Goal: Transaction & Acquisition: Subscribe to service/newsletter

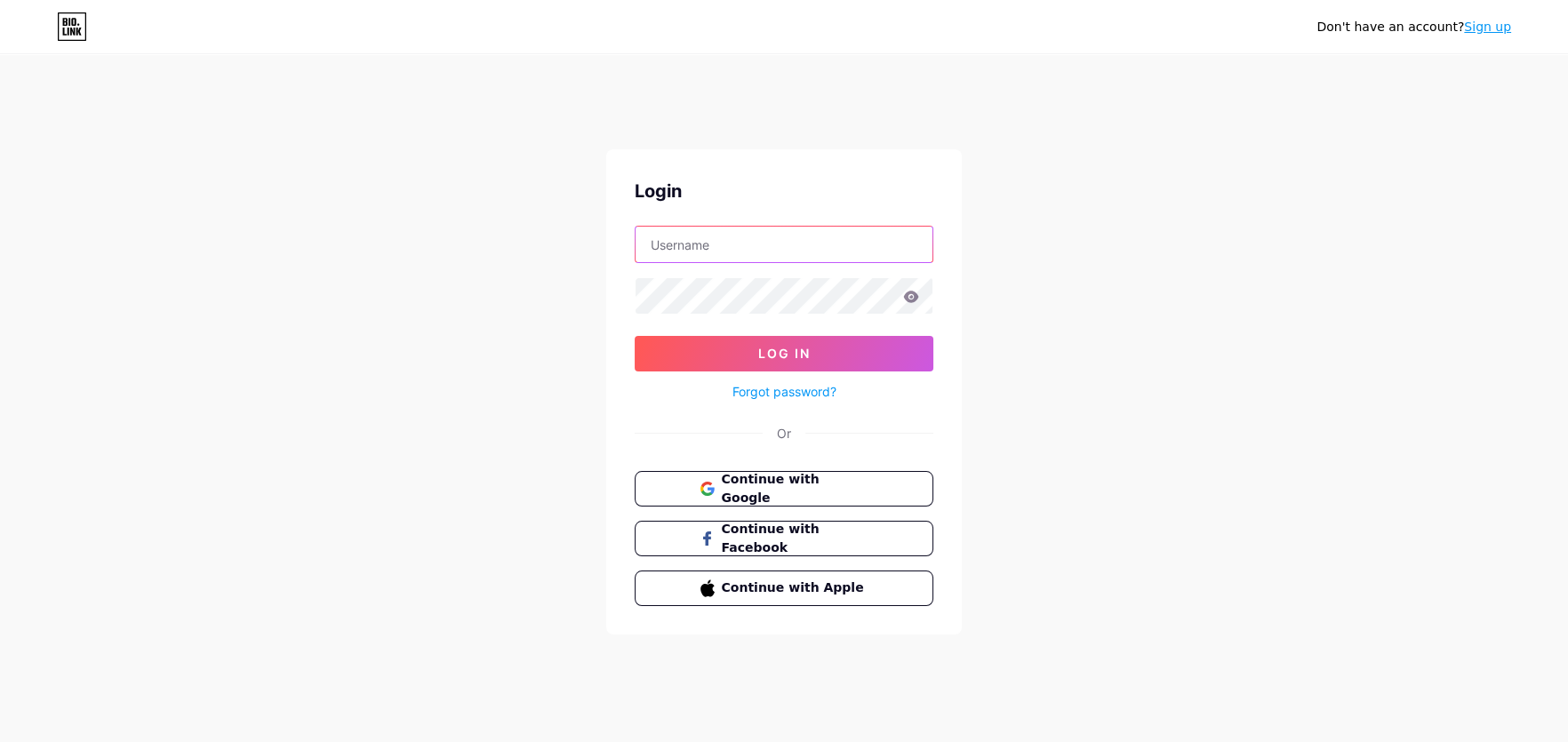
click at [814, 247] on input "text" at bounding box center [784, 244] width 297 height 36
click at [782, 484] on span "Continue with Google" at bounding box center [794, 490] width 148 height 39
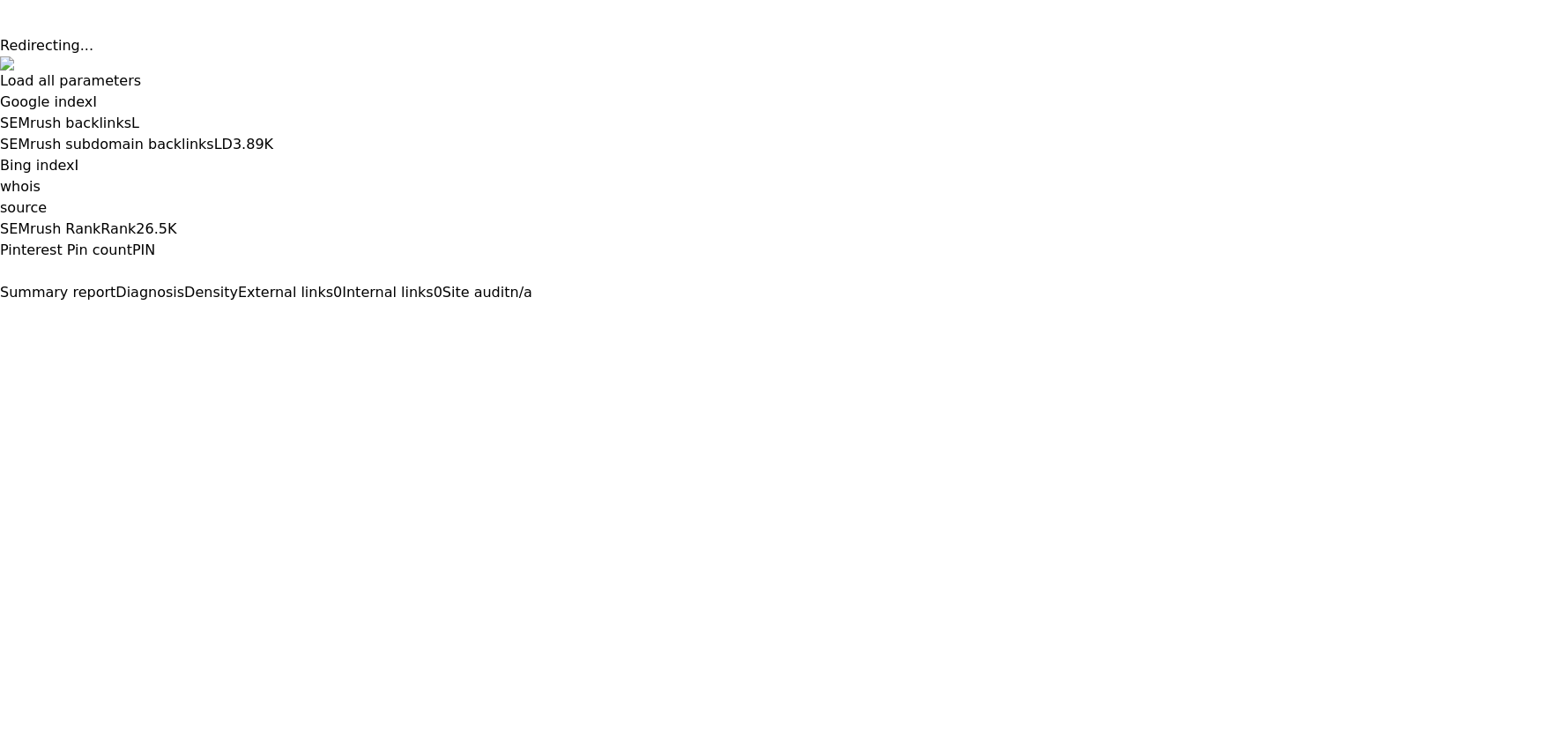
click at [1557, 57] on div "Load all parameters Google index I SEMrush backlinks L SEMrush subdomain backli…" at bounding box center [784, 190] width 1568 height 268
click at [1555, 57] on div "Load all parameters Google index I n/a SEMrush backlinks L SEMrush subdomain ba…" at bounding box center [784, 190] width 1568 height 268
click at [0, 319] on button at bounding box center [0, 319] width 0 height 0
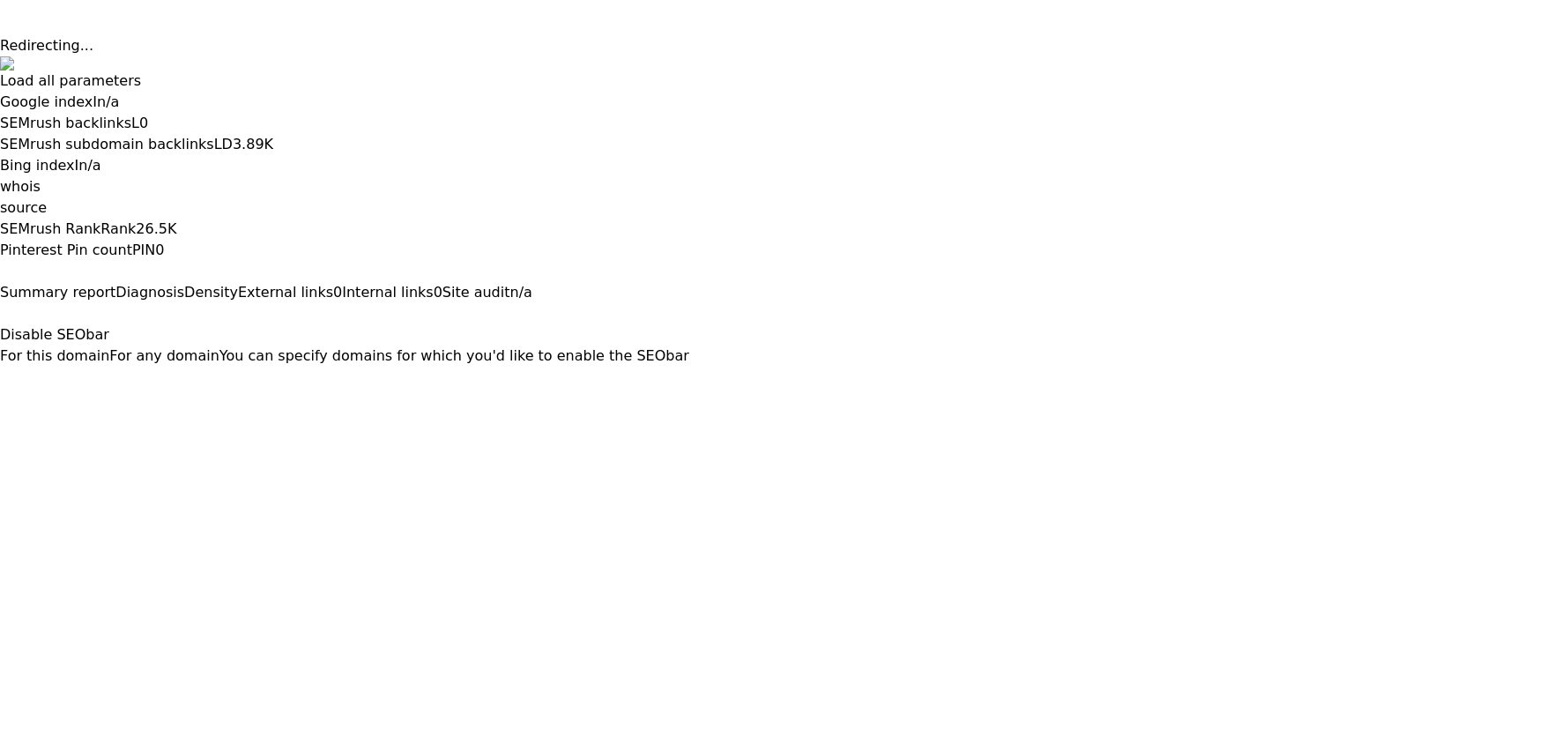
click at [109, 345] on button "For this domain" at bounding box center [55, 356] width 109 height 21
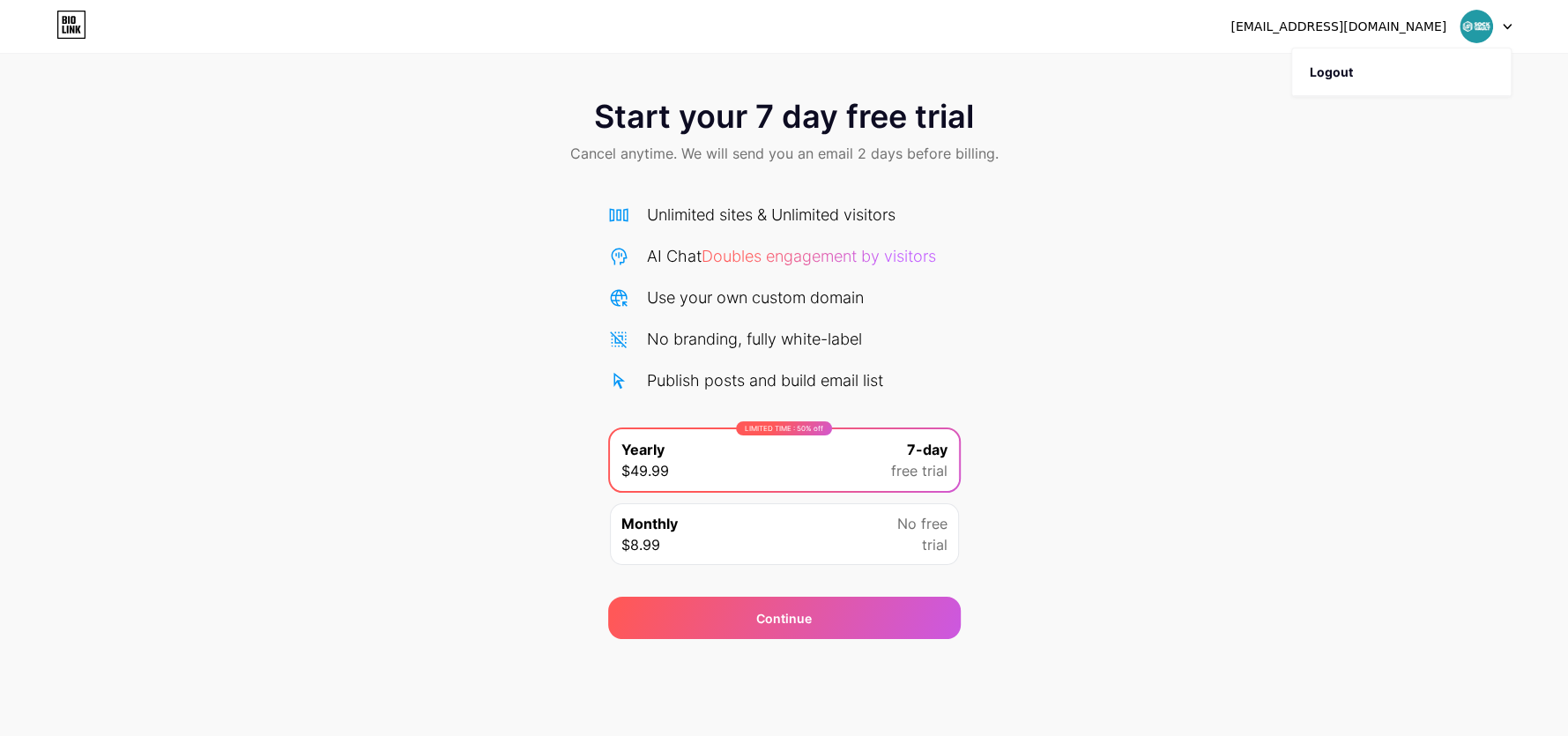
click at [1379, 26] on div "[EMAIL_ADDRESS][DOMAIN_NAME]" at bounding box center [1338, 26] width 216 height 18
click at [1427, 33] on div "[EMAIL_ADDRESS][DOMAIN_NAME]" at bounding box center [1338, 26] width 216 height 18
click at [66, 11] on icon at bounding box center [71, 24] width 30 height 28
click at [881, 160] on span "Cancel anytime. We will send you an email 2 days before billing." at bounding box center [784, 154] width 429 height 21
